Goal: Task Accomplishment & Management: Manage account settings

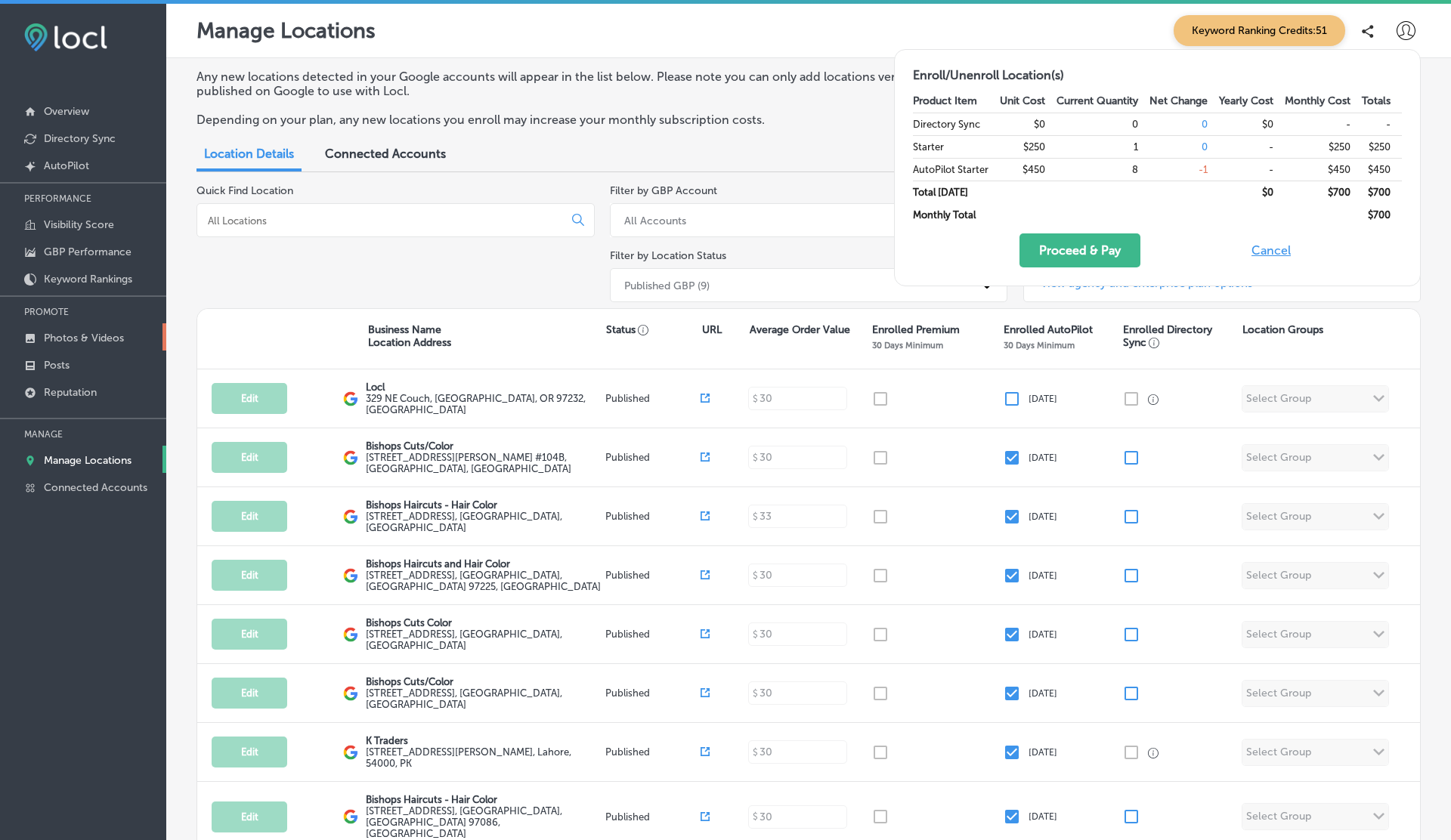
click at [65, 336] on p "Photos & Videos" at bounding box center [84, 337] width 80 height 13
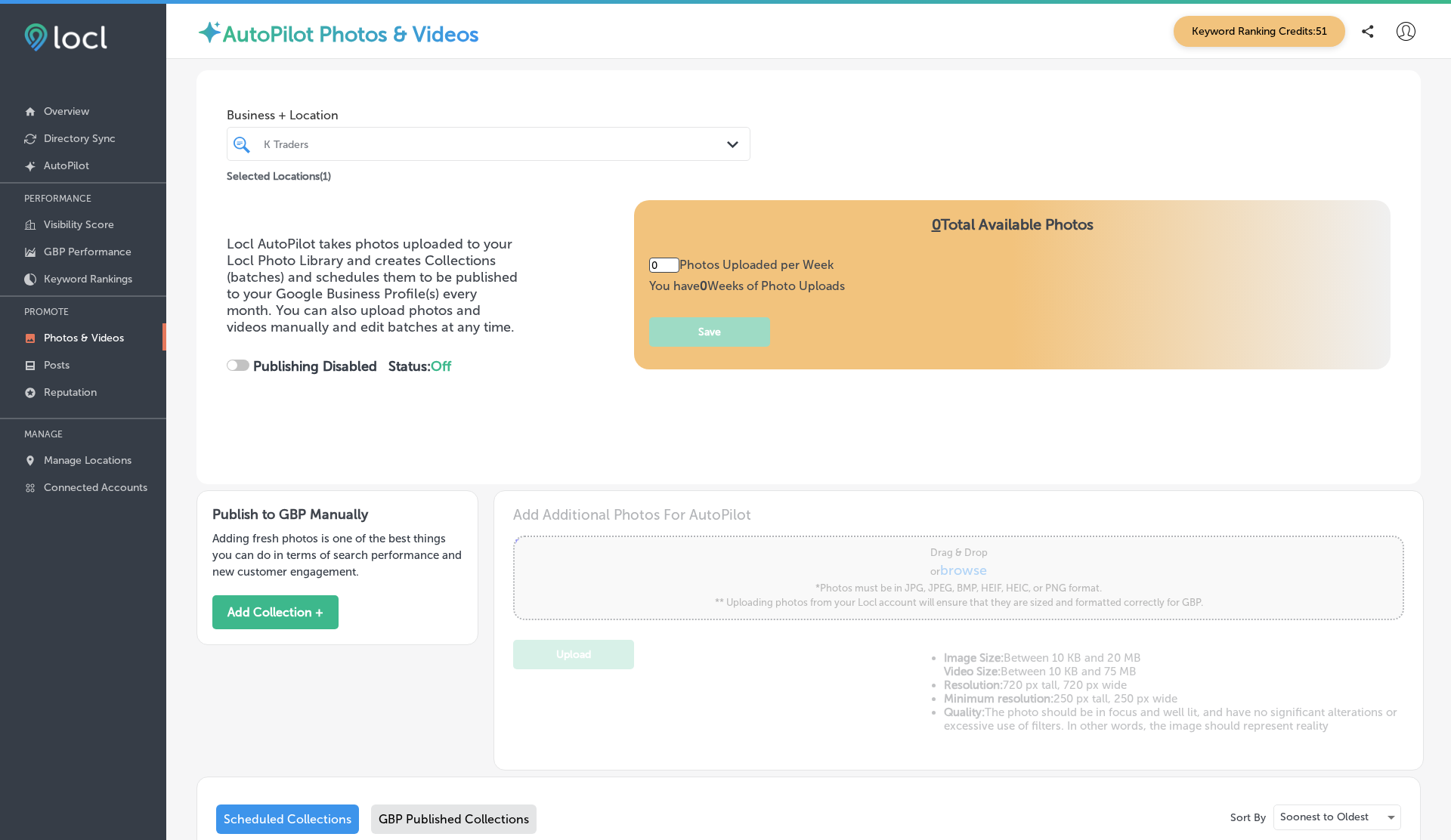
type input "1"
checkbox input "true"
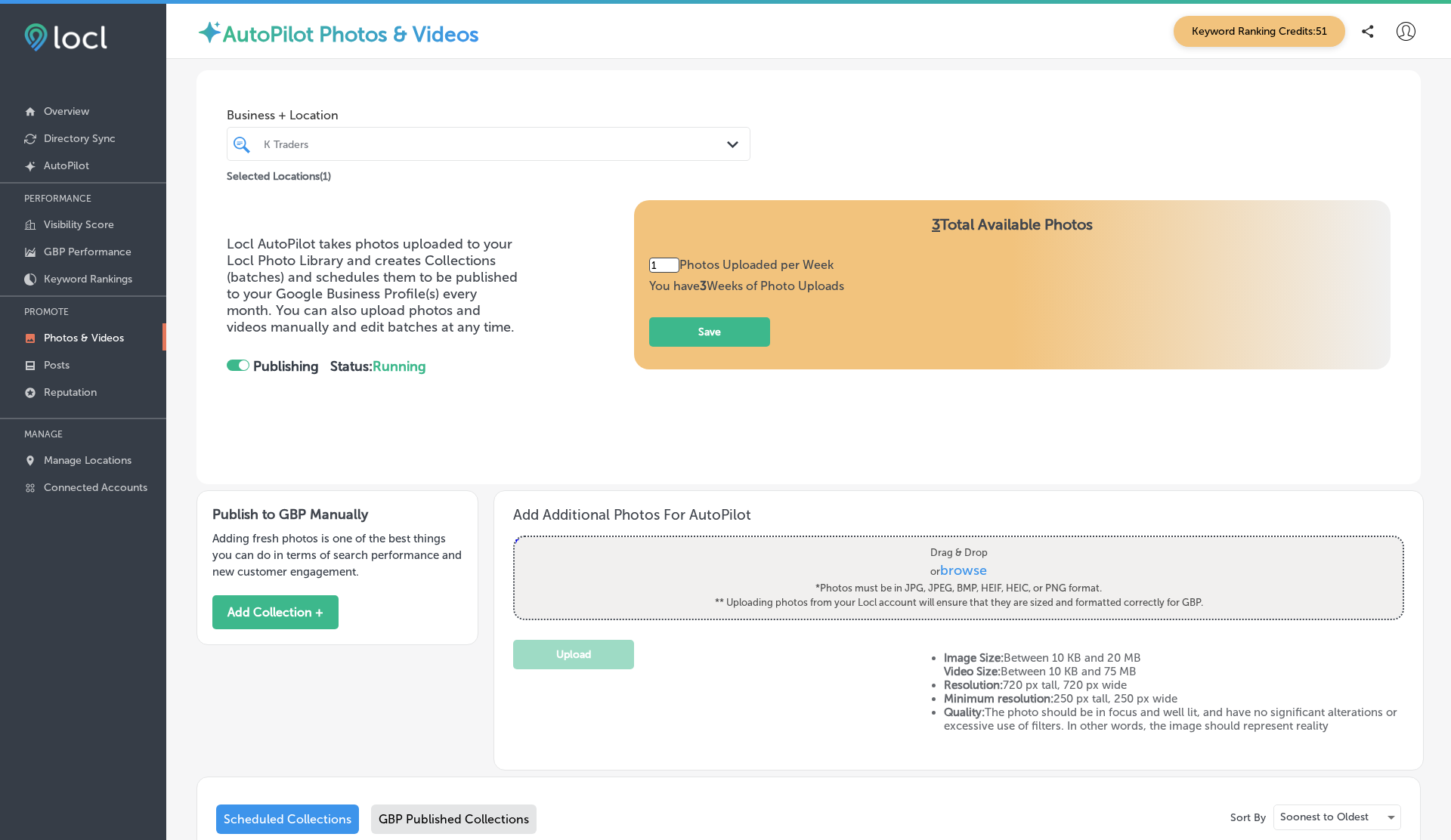
drag, startPoint x: 809, startPoint y: 261, endPoint x: 846, endPoint y: 268, distance: 37.7
click at [844, 268] on div "1 Photos Uploaded per Week" at bounding box center [746, 265] width 195 height 15
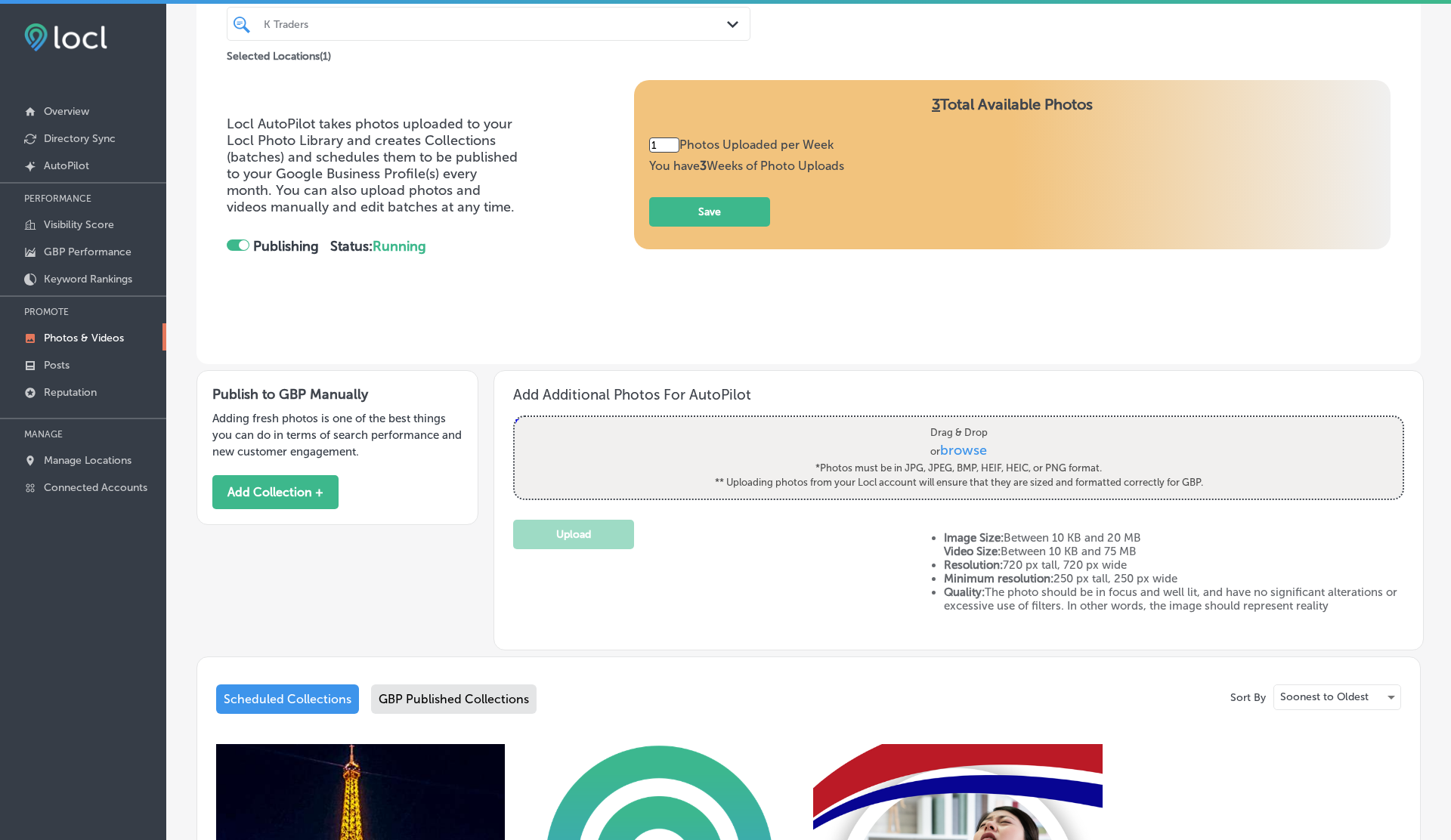
scroll to position [52, 0]
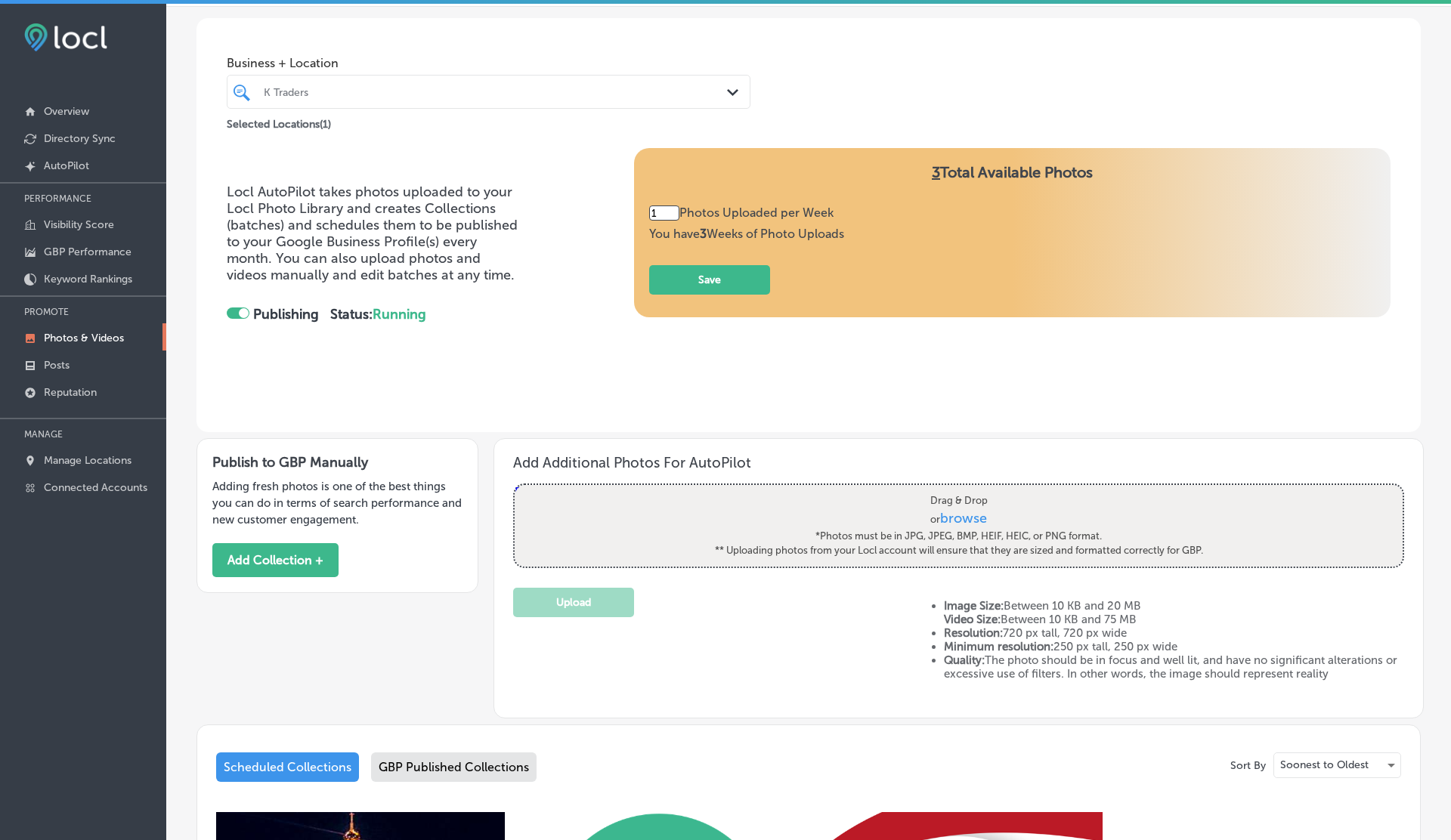
click at [669, 211] on input "1" at bounding box center [664, 212] width 30 height 15
type input "5"
click at [702, 278] on button "Save" at bounding box center [709, 280] width 120 height 30
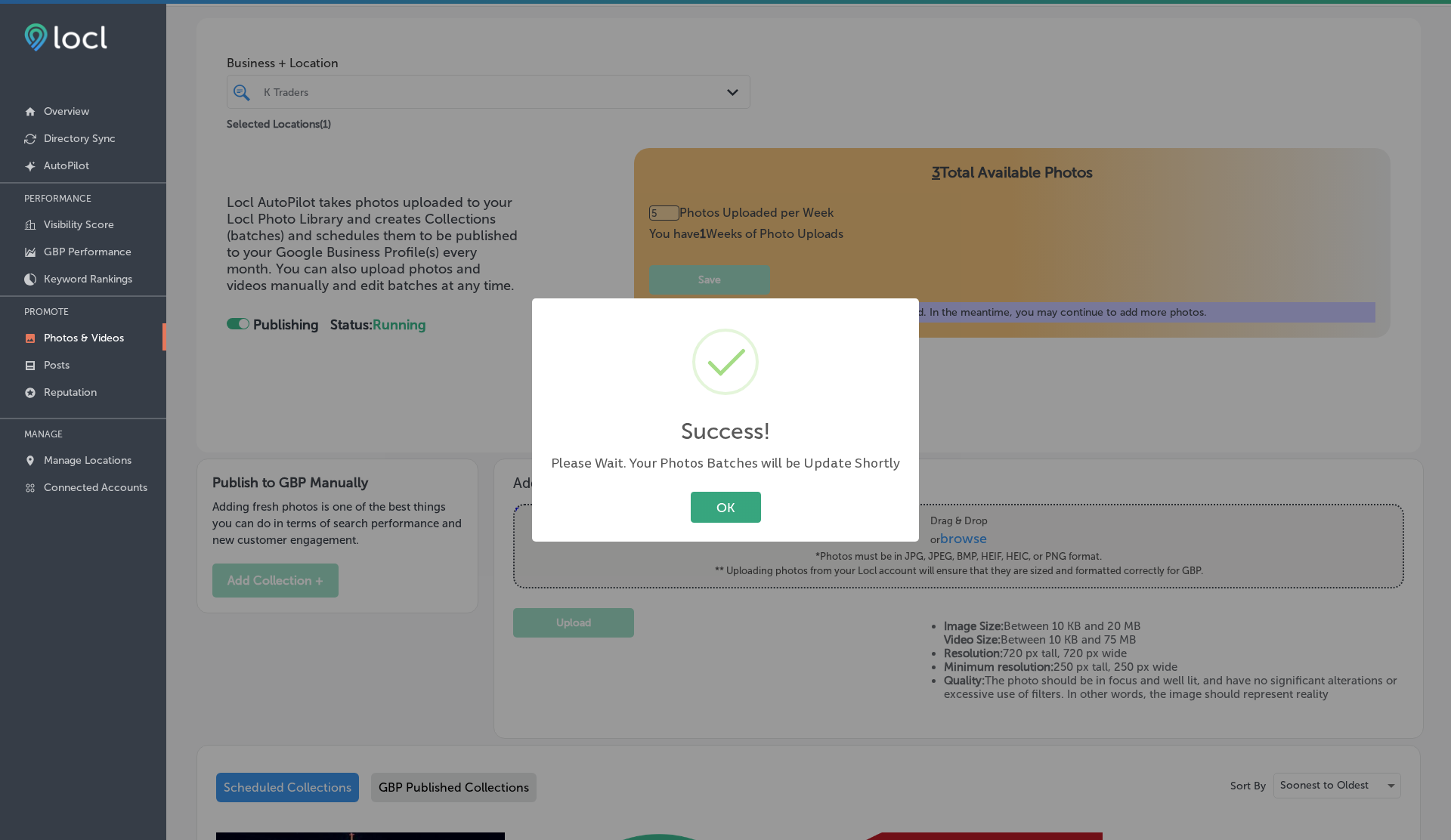
click at [735, 498] on button "OK" at bounding box center [726, 507] width 71 height 31
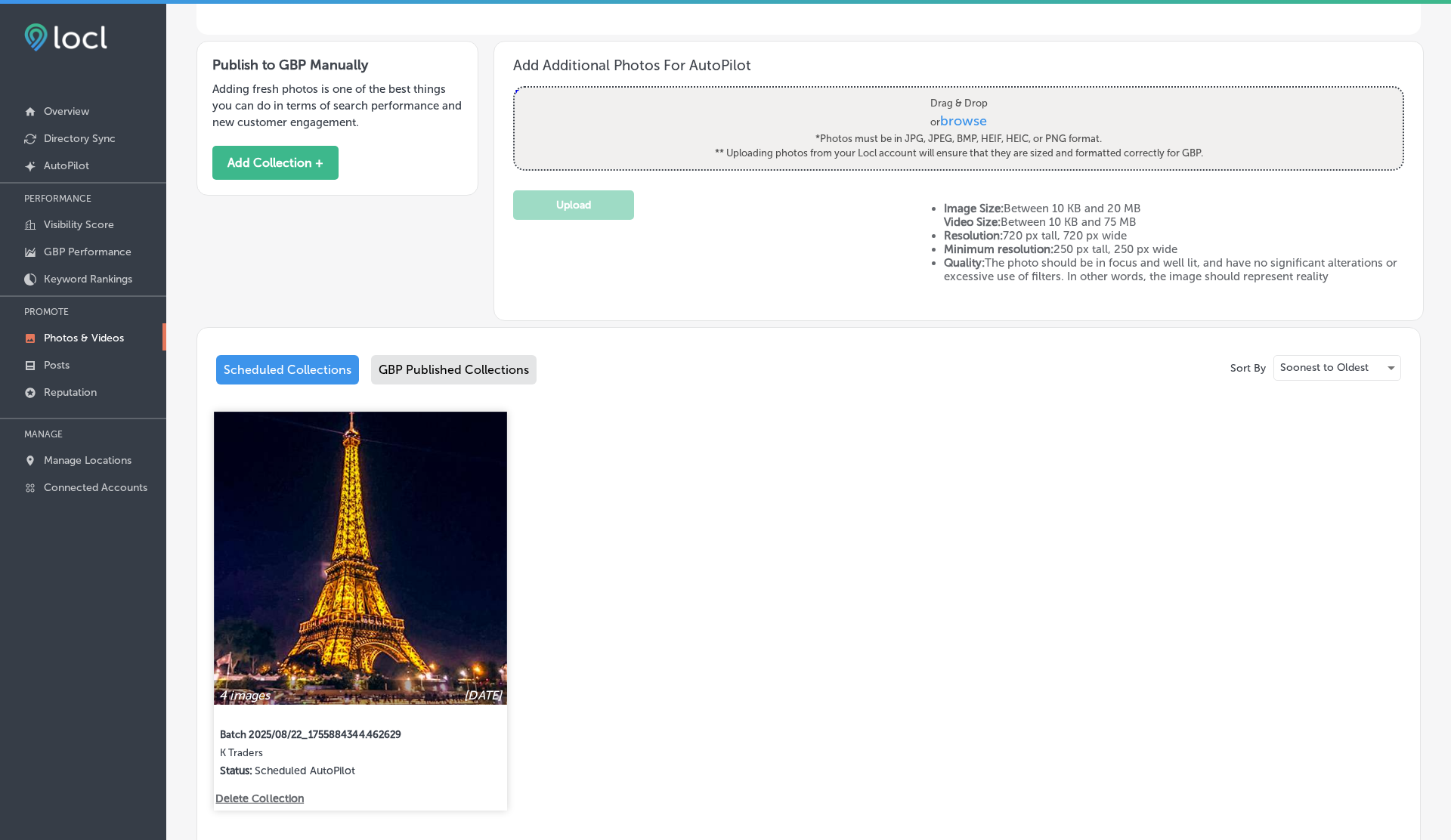
scroll to position [461, 0]
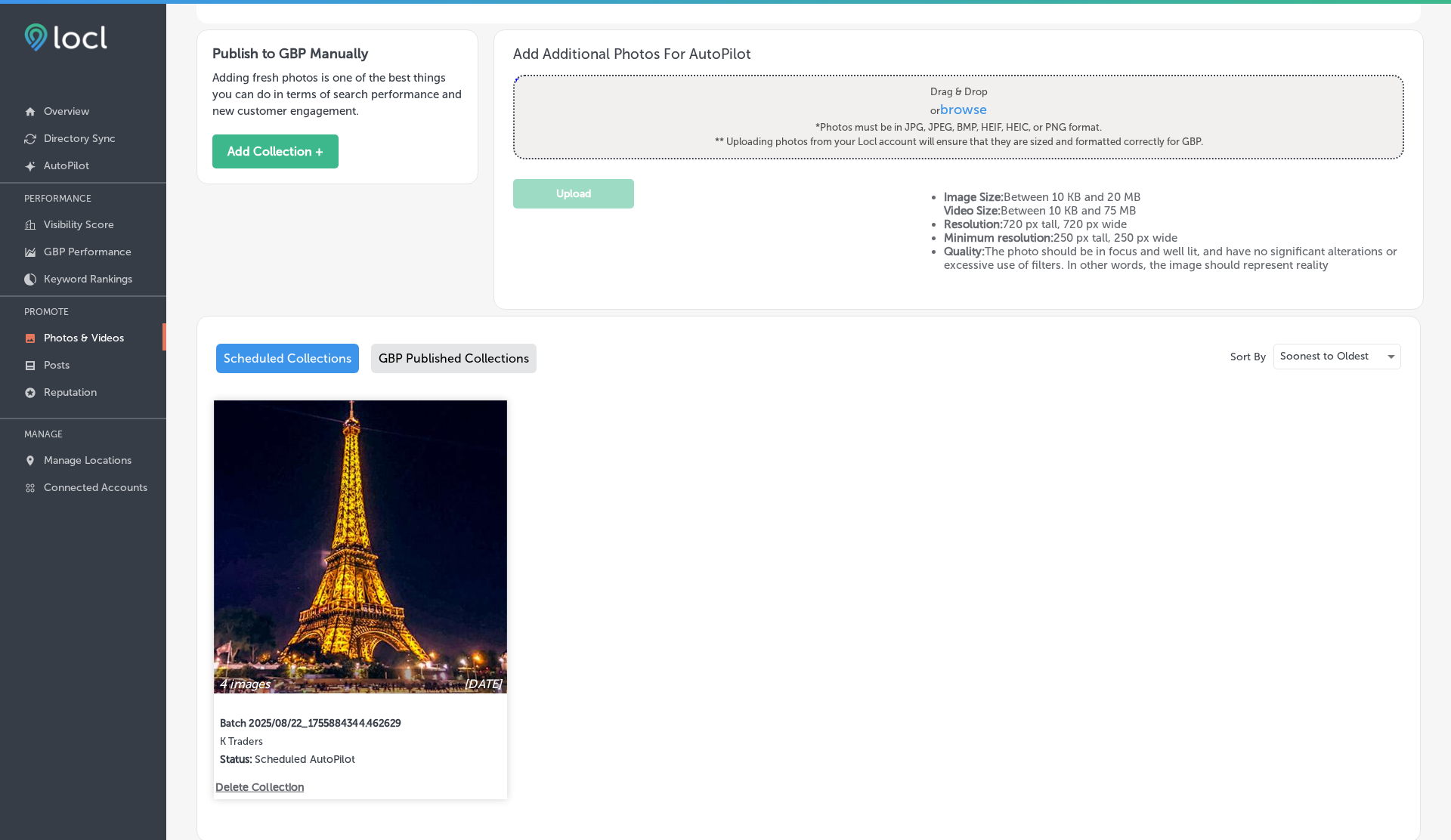
click at [278, 783] on p "Delete Collection" at bounding box center [258, 787] width 87 height 13
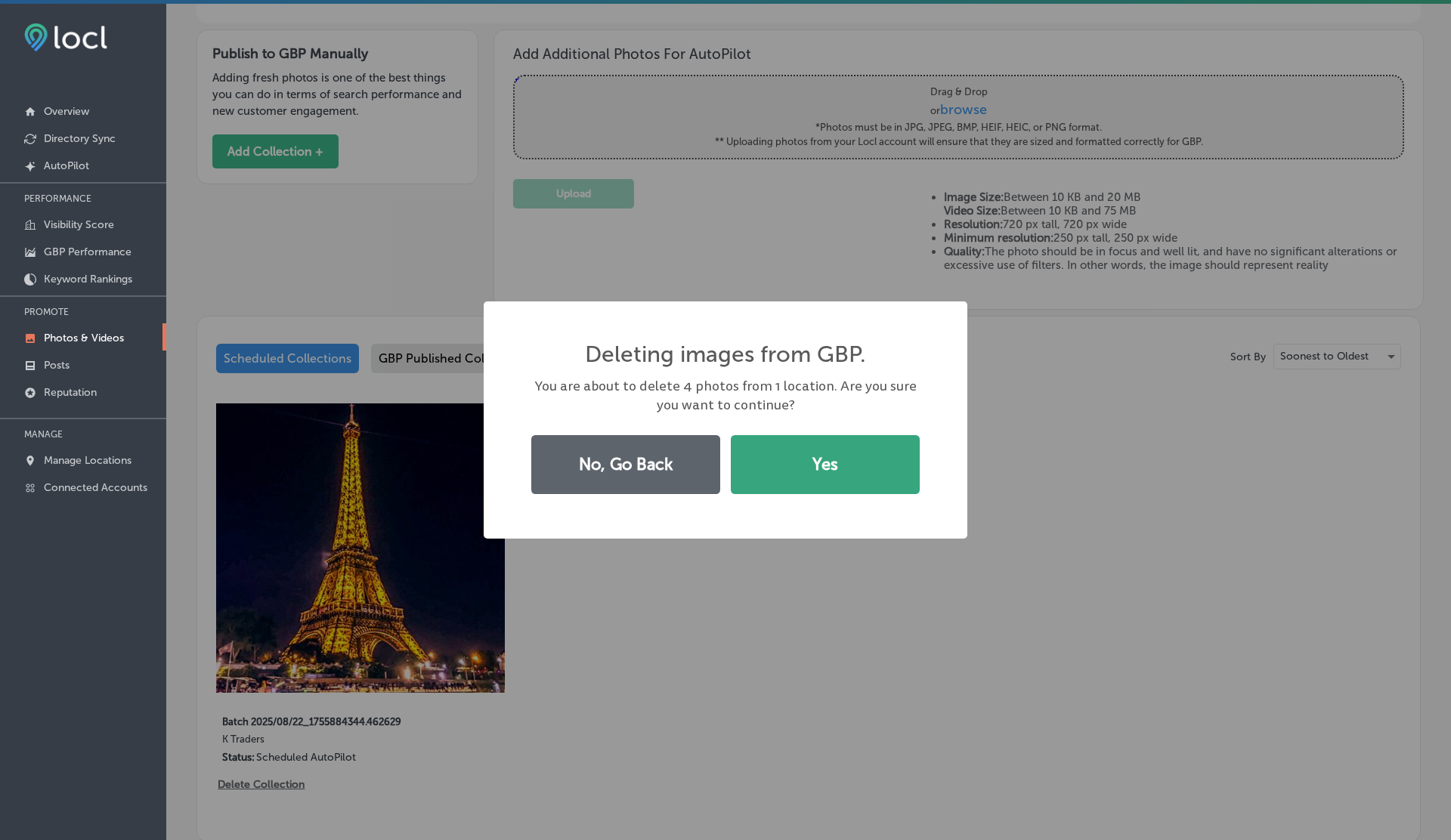
click at [877, 481] on button "Yes" at bounding box center [825, 464] width 189 height 59
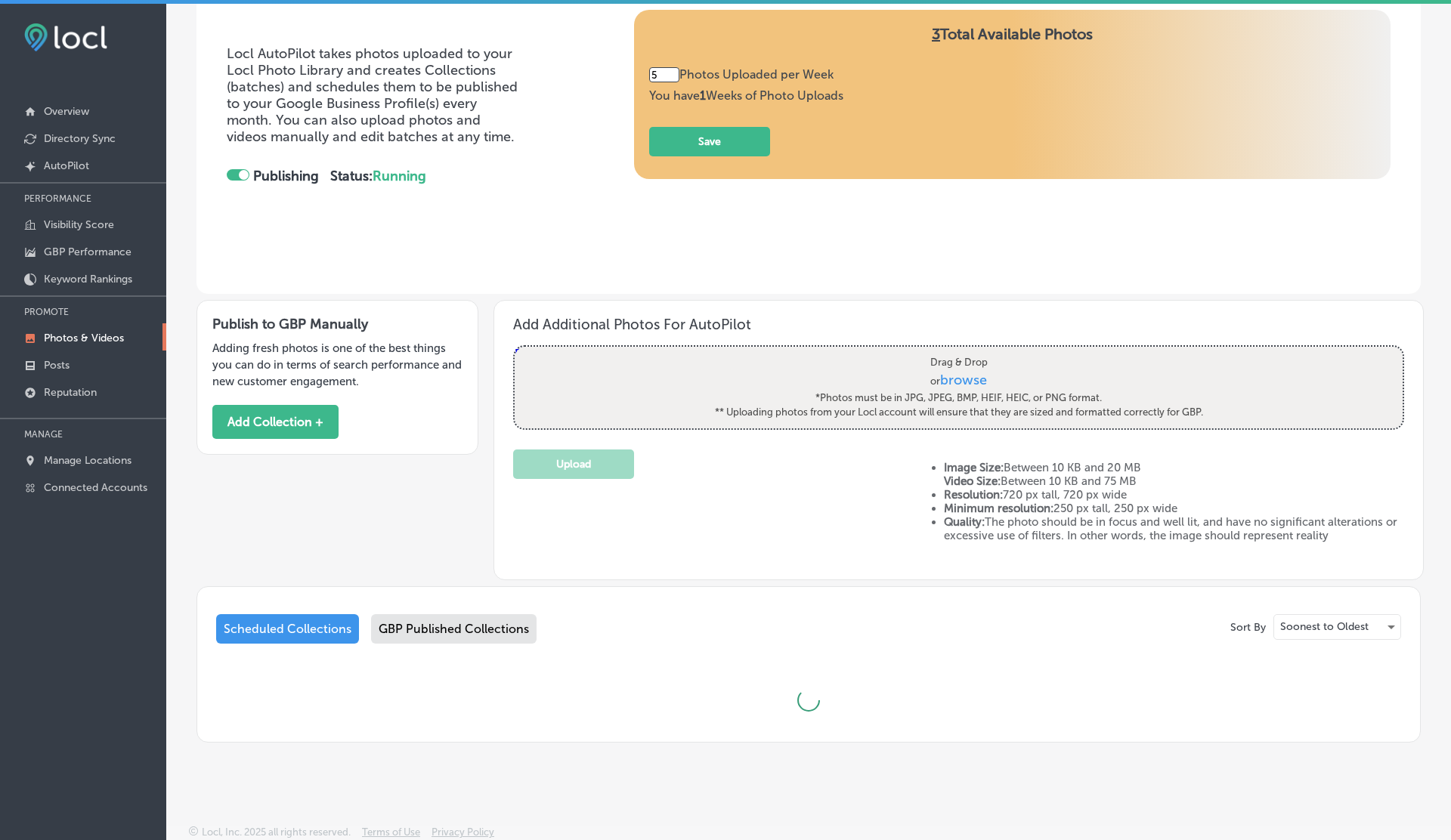
scroll to position [0, 0]
